Goal: Task Accomplishment & Management: Use online tool/utility

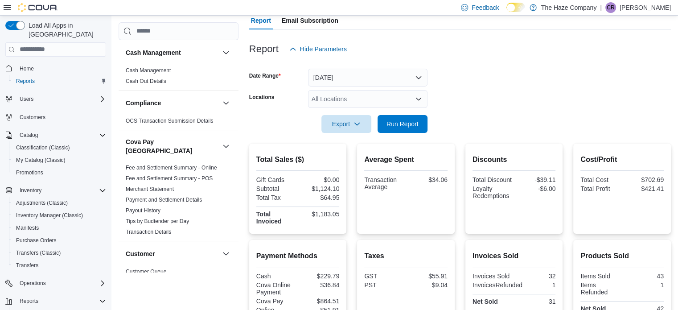
scroll to position [676, 0]
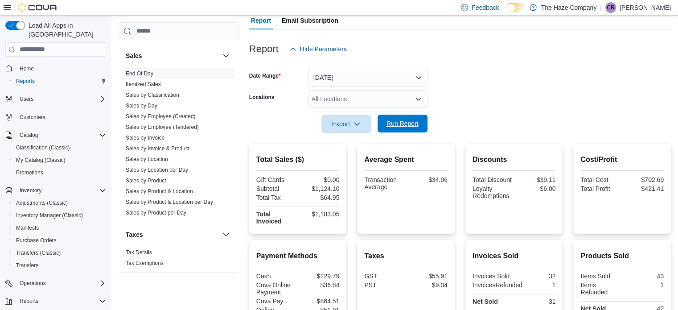
click at [412, 125] on span "Run Report" at bounding box center [403, 123] width 32 height 9
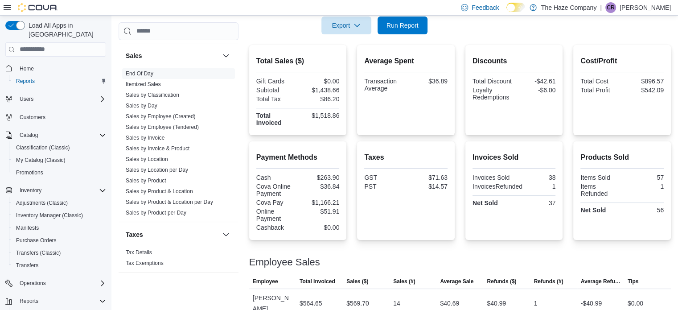
scroll to position [130, 0]
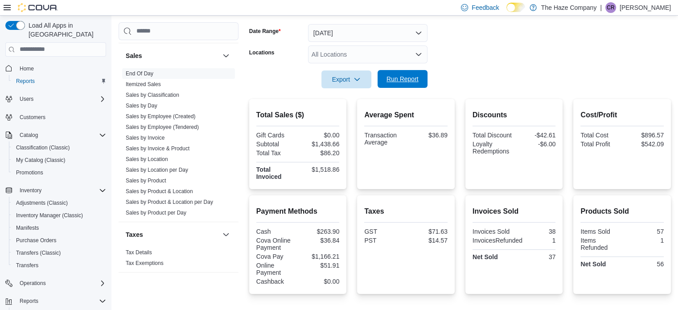
click at [387, 83] on span "Run Report" at bounding box center [402, 79] width 39 height 18
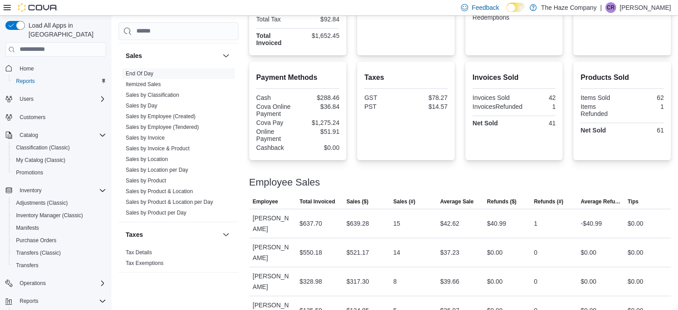
scroll to position [41, 0]
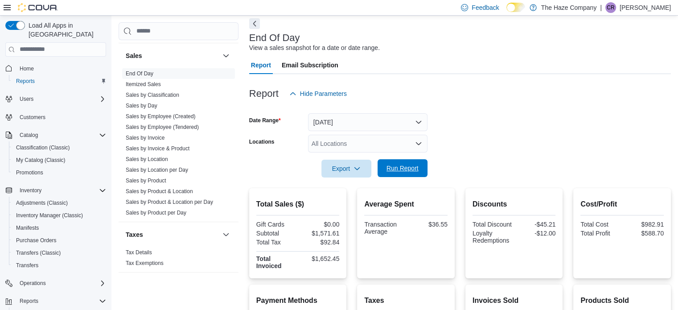
click at [403, 169] on span "Run Report" at bounding box center [403, 168] width 32 height 9
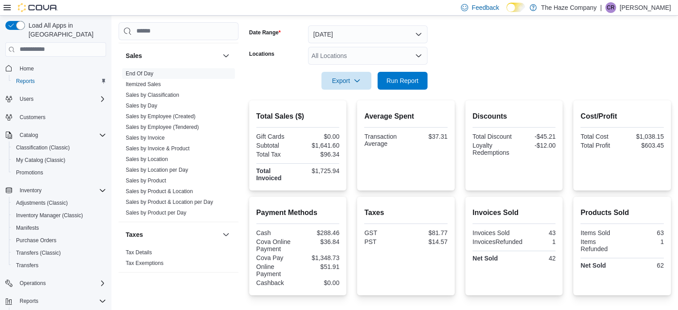
scroll to position [85, 0]
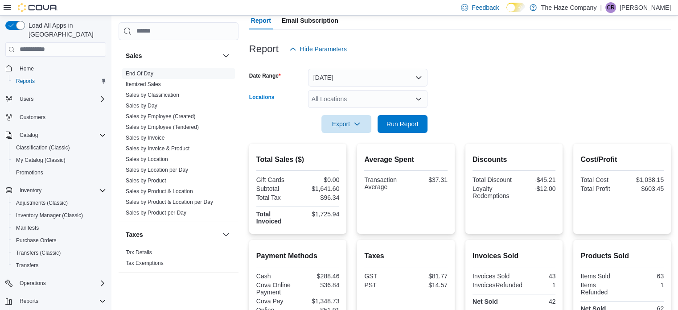
click at [367, 97] on div "All Locations" at bounding box center [368, 99] width 120 height 18
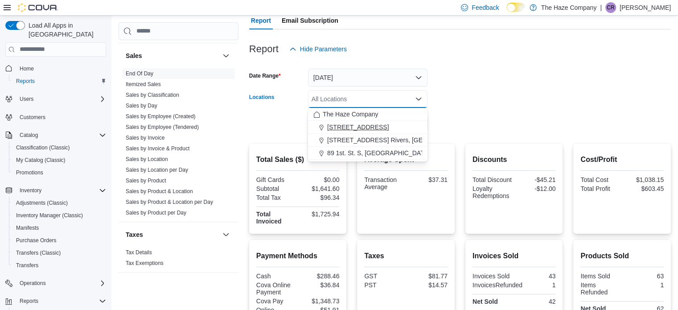
click at [371, 128] on span "[STREET_ADDRESS]" at bounding box center [358, 127] width 62 height 9
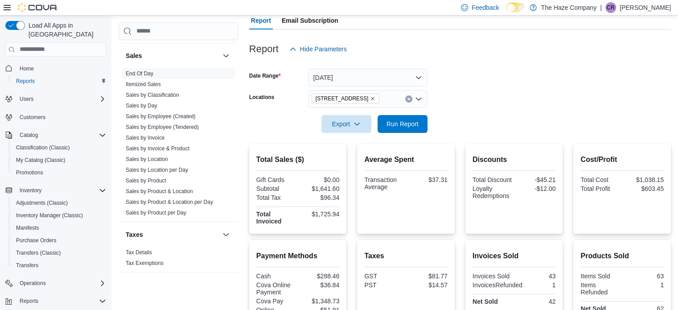
click at [461, 113] on div at bounding box center [460, 111] width 422 height 7
click at [376, 99] on icon "Remove 103 Broadway St. Glenboro, MB from selection in this group" at bounding box center [372, 98] width 5 height 5
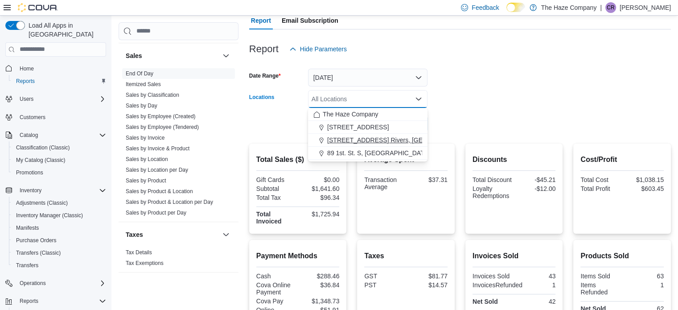
click at [376, 138] on span "[STREET_ADDRESS] Rivers, [GEOGRAPHIC_DATA]" at bounding box center [402, 140] width 150 height 9
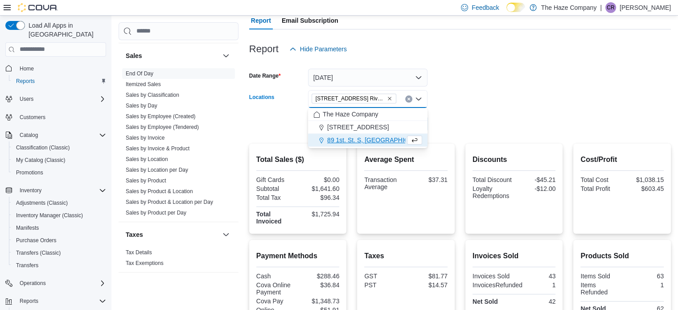
click at [505, 106] on form "Date Range [DATE] Locations [STREET_ADDRESS] Rivers, MB Combo box. Selected. [S…" at bounding box center [460, 95] width 422 height 75
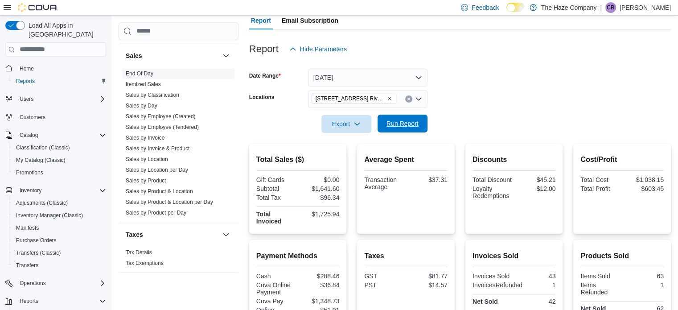
click at [419, 124] on span "Run Report" at bounding box center [402, 124] width 39 height 18
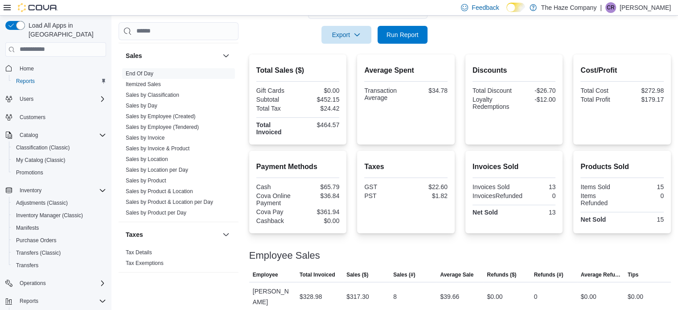
scroll to position [85, 0]
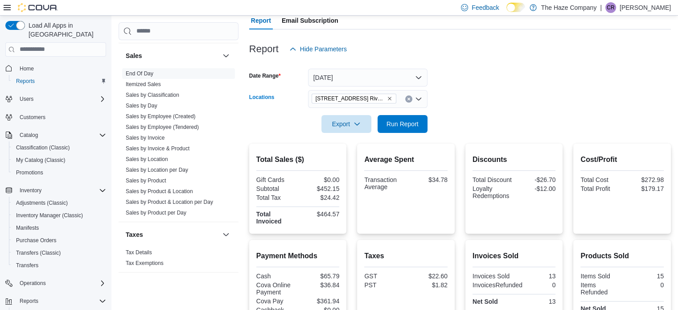
click at [387, 100] on icon "Remove 241 1st Ave. Rivers, MB from selection in this group" at bounding box center [389, 98] width 5 height 5
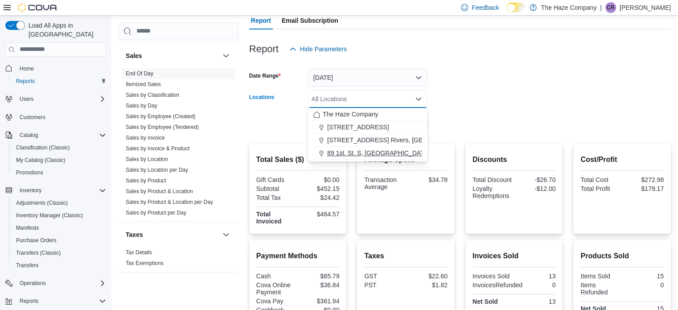
click at [363, 153] on span "89 1st. St. S, [GEOGRAPHIC_DATA], MB" at bounding box center [385, 153] width 116 height 9
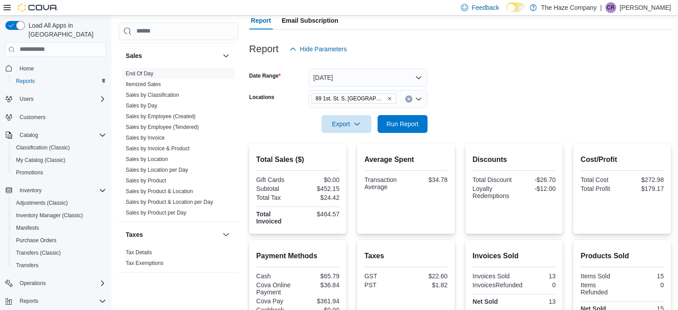
click at [476, 106] on form "Date Range [DATE] Locations 89 1st. St. S, [PERSON_NAME], MB Export Run Report" at bounding box center [460, 95] width 422 height 75
click at [418, 116] on span "Run Report" at bounding box center [402, 124] width 39 height 18
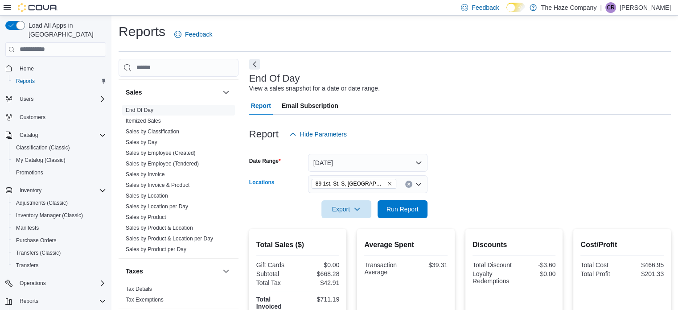
click at [388, 183] on icon "Remove 89 1st. St. S, Souris, MB from selection in this group" at bounding box center [390, 184] width 4 height 4
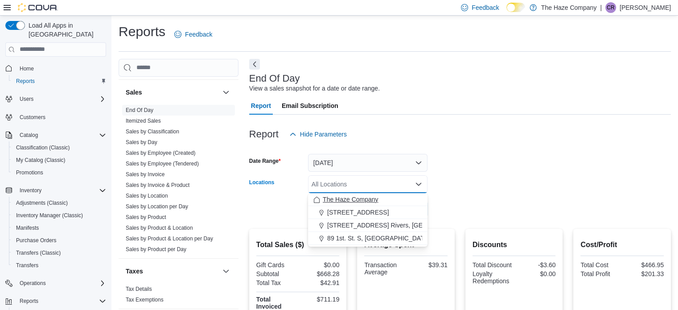
click at [364, 198] on span "The Haze Company" at bounding box center [351, 199] width 56 height 9
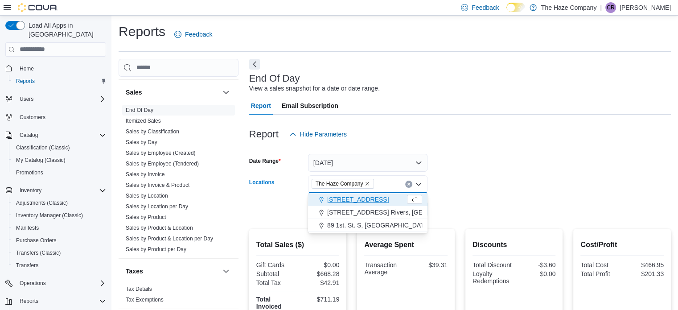
click at [615, 119] on div at bounding box center [460, 120] width 422 height 11
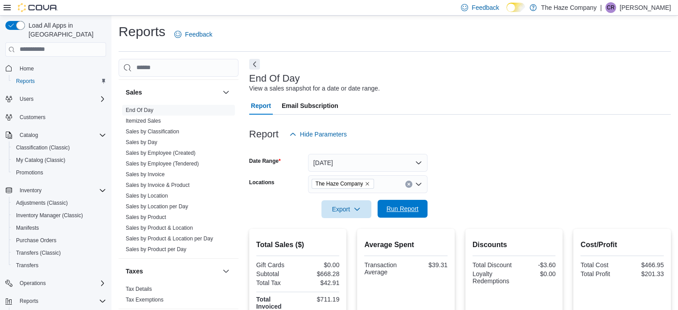
click at [408, 206] on span "Run Report" at bounding box center [403, 208] width 32 height 9
